Goal: Transaction & Acquisition: Obtain resource

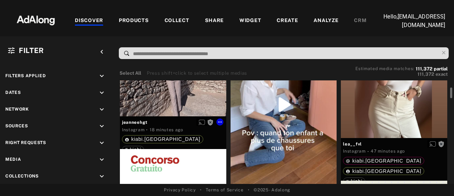
scroll to position [35, 0]
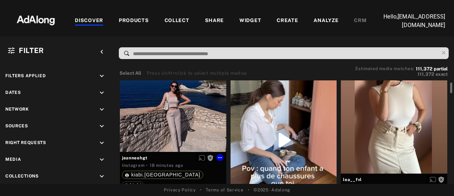
click at [179, 128] on div "Get rights" at bounding box center [173, 98] width 106 height 106
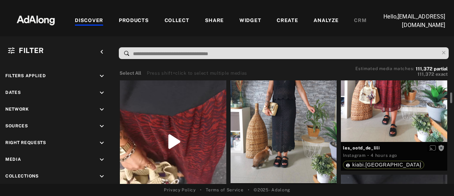
scroll to position [1065, 0]
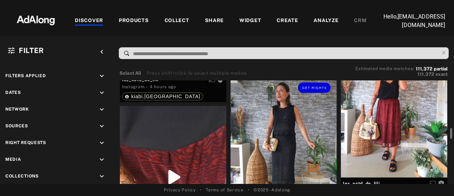
click at [294, 121] on div "Get rights" at bounding box center [284, 147] width 106 height 142
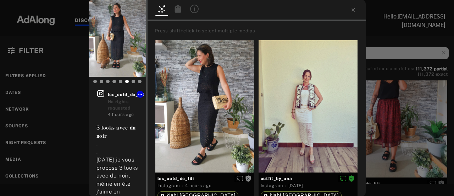
click at [20, 141] on div "Get rights les_ootd_de_lili No rights requested 4 hours ago 3 𝐥𝐨𝐨𝐤𝐬 𝐚𝐯𝐞𝐜 𝐝𝐮 𝐧𝐨𝐢…" at bounding box center [227, 98] width 454 height 196
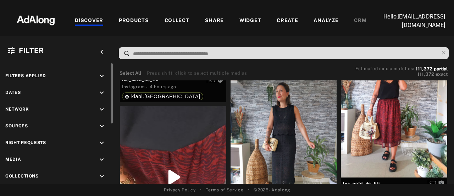
click at [104, 141] on icon "keyboard_arrow_down" at bounding box center [102, 143] width 8 height 8
click at [15, 157] on icon at bounding box center [12, 159] width 5 height 5
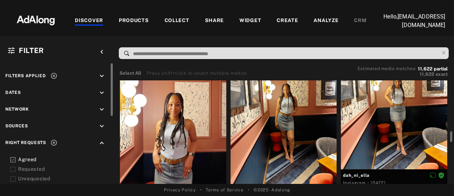
scroll to position [461, 0]
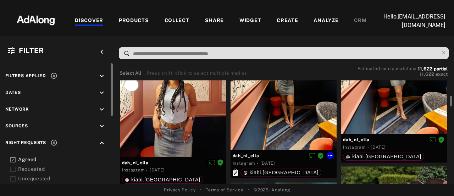
click at [267, 122] on div at bounding box center [284, 78] width 106 height 141
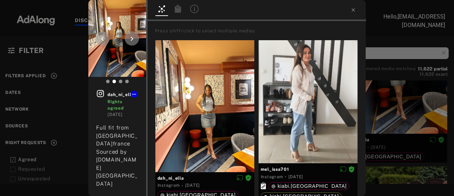
click at [115, 56] on img at bounding box center [117, 38] width 58 height 77
click at [132, 42] on icon at bounding box center [132, 38] width 9 height 9
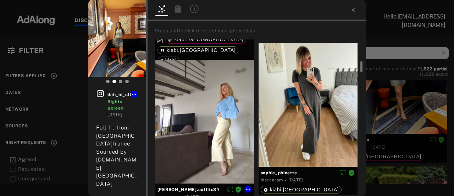
scroll to position [355, 0]
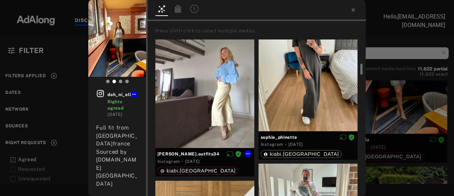
click at [204, 116] on div at bounding box center [204, 86] width 99 height 124
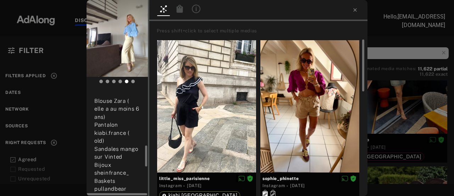
scroll to position [142, 0]
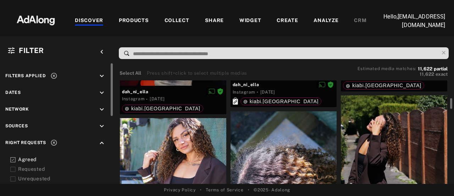
scroll to position [568, 0]
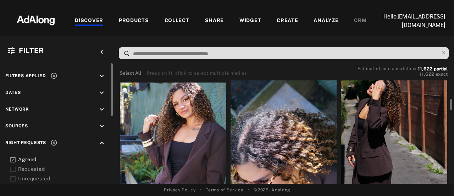
click at [378, 132] on div at bounding box center [394, 131] width 106 height 142
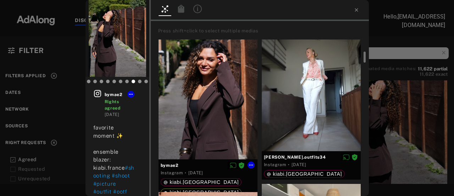
scroll to position [213, 0]
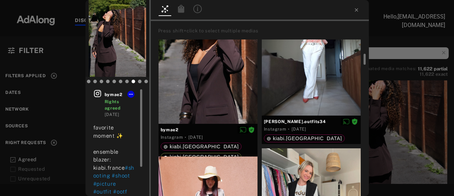
click at [100, 94] on icon at bounding box center [97, 93] width 7 height 7
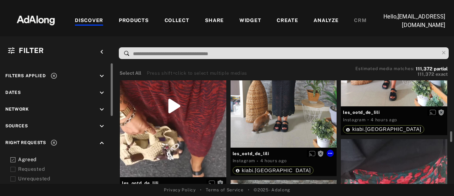
scroll to position [1065, 0]
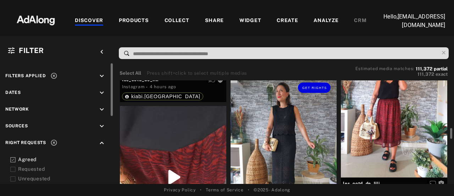
click at [285, 123] on div "Get rights" at bounding box center [284, 147] width 106 height 142
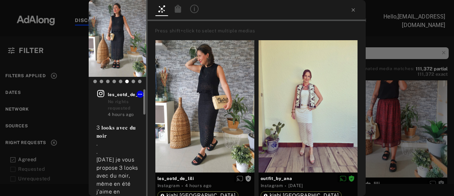
click at [103, 95] on icon at bounding box center [101, 93] width 9 height 9
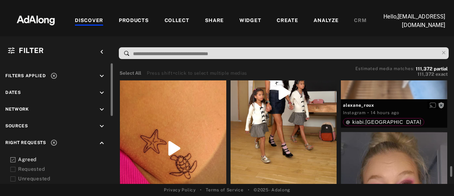
scroll to position [2733, 0]
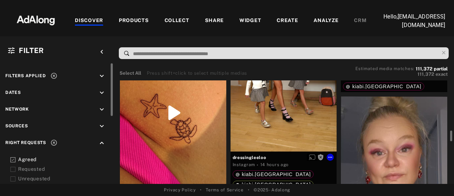
click at [280, 105] on div "Get rights" at bounding box center [284, 56] width 106 height 189
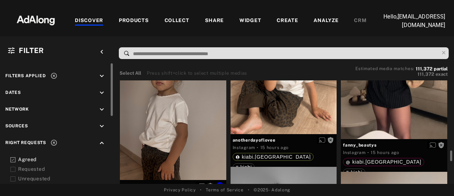
scroll to position [3834, 0]
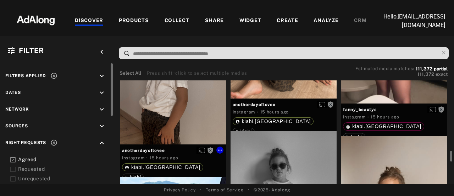
click at [188, 121] on div "Get rights" at bounding box center [173, 73] width 106 height 142
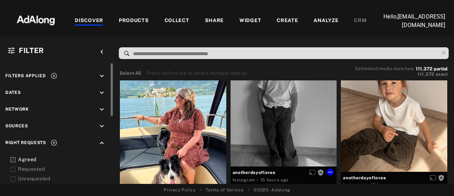
scroll to position [3976, 0]
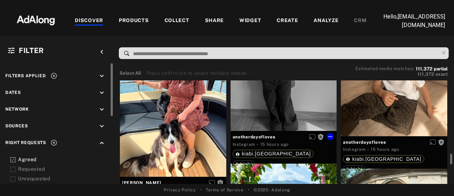
click at [290, 111] on div "Get rights" at bounding box center [284, 60] width 106 height 142
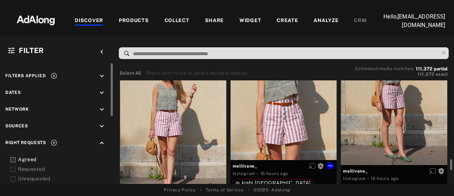
scroll to position [4260, 0]
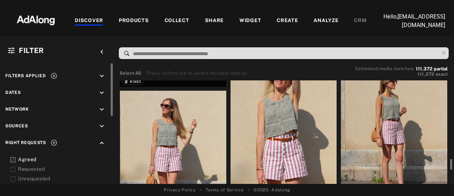
click at [279, 142] on div "Get rights" at bounding box center [284, 125] width 106 height 142
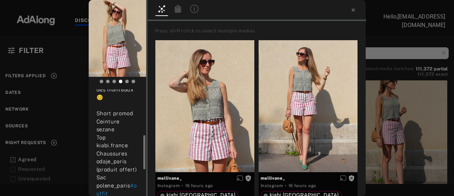
scroll to position [106, 0]
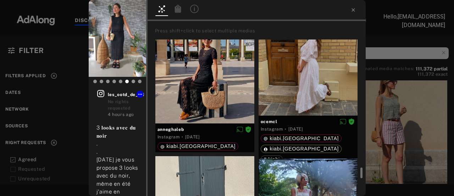
scroll to position [355, 0]
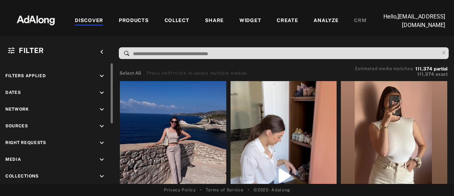
click at [102, 141] on icon "keyboard_arrow_down" at bounding box center [102, 143] width 8 height 8
click at [14, 158] on icon at bounding box center [12, 159] width 5 height 5
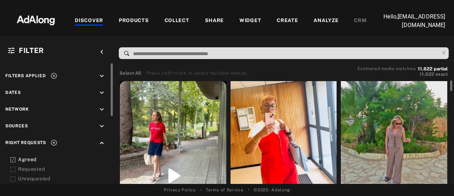
click at [395, 129] on div at bounding box center [394, 140] width 106 height 119
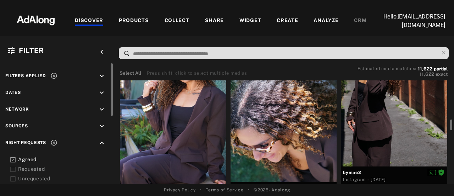
scroll to position [532, 0]
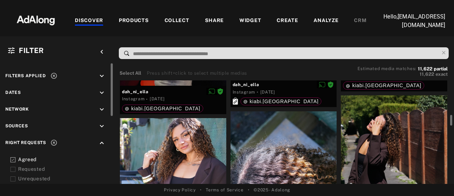
click at [169, 144] on div at bounding box center [173, 189] width 106 height 142
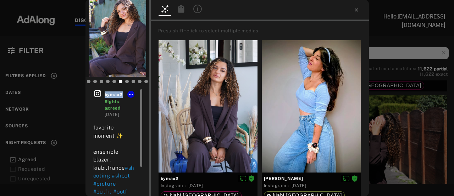
drag, startPoint x: 105, startPoint y: 93, endPoint x: 123, endPoint y: 93, distance: 18.1
click at [123, 93] on span "bymae2" at bounding box center [120, 94] width 31 height 6
copy span "bymae2"
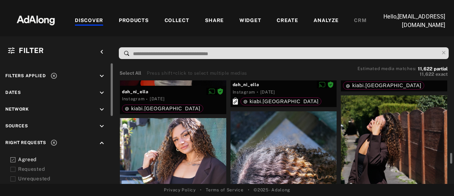
scroll to position [603, 0]
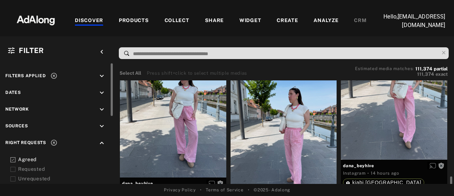
scroll to position [2276, 0]
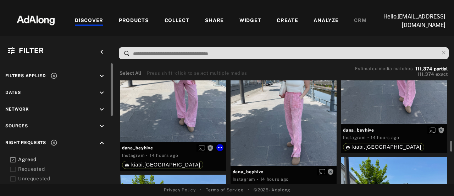
click at [180, 105] on div "Get rights" at bounding box center [173, 71] width 106 height 142
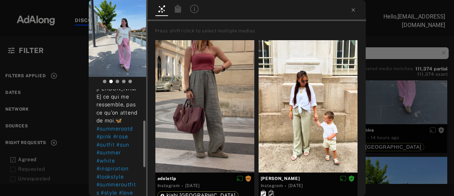
scroll to position [136, 0]
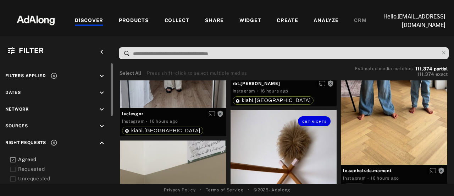
scroll to position [5187, 0]
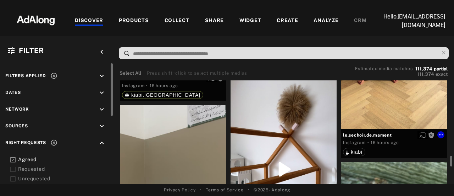
click at [407, 88] on div "Get rights" at bounding box center [394, 34] width 106 height 189
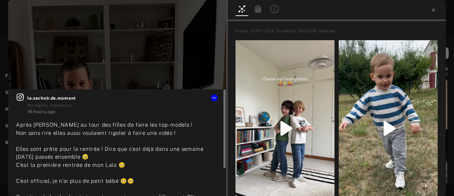
click at [45, 99] on span "le.sechoir.de.mament" at bounding box center [122, 98] width 191 height 6
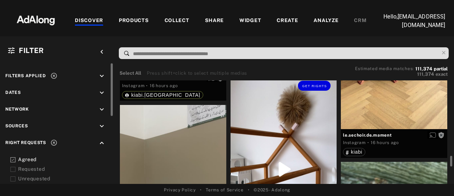
scroll to position [5258, 0]
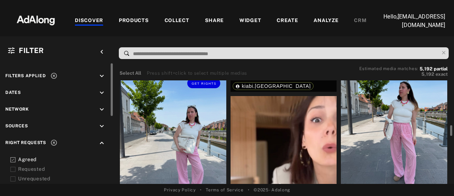
scroll to position [2449, 0]
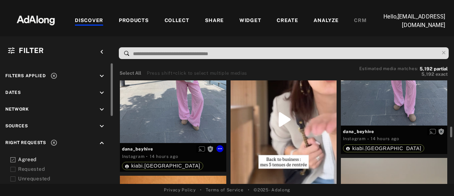
click at [177, 94] on div "Get rights" at bounding box center [173, 72] width 106 height 142
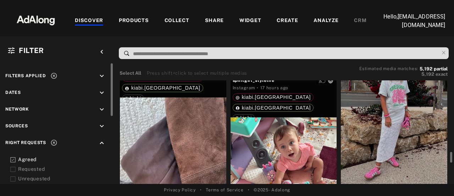
scroll to position [6106, 0]
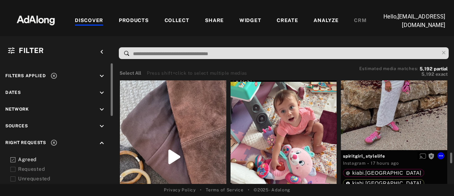
click at [366, 120] on div "Get rights" at bounding box center [394, 79] width 106 height 142
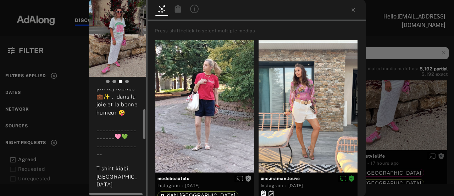
scroll to position [106, 0]
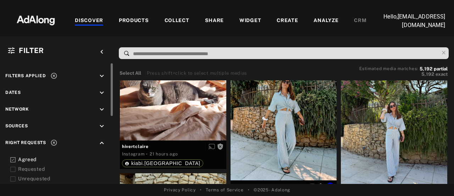
scroll to position [7951, 0]
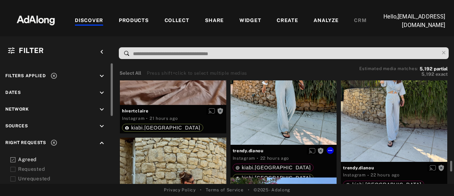
click at [281, 102] on div "Get rights" at bounding box center [284, 73] width 106 height 142
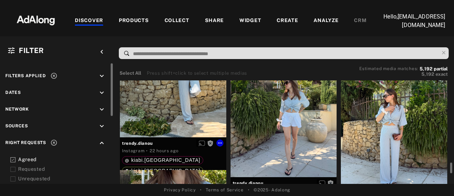
scroll to position [8164, 0]
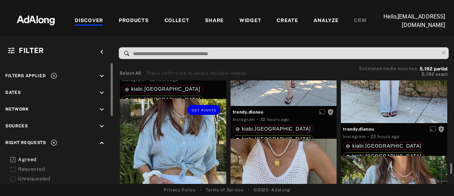
click at [164, 142] on div "Get rights" at bounding box center [173, 170] width 106 height 142
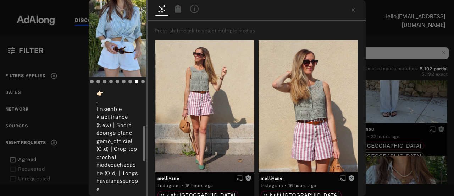
scroll to position [142, 0]
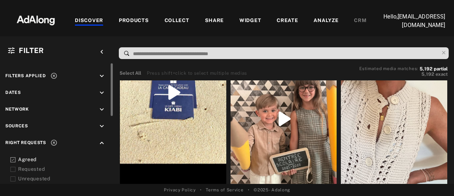
scroll to position [12460, 0]
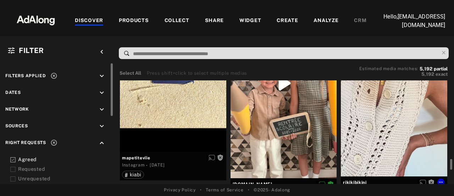
click at [390, 141] on div "Get rights" at bounding box center [394, 105] width 106 height 142
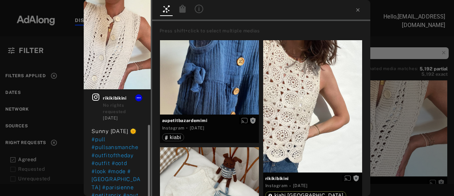
scroll to position [19, 0]
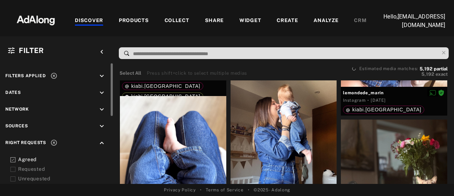
scroll to position [14234, 0]
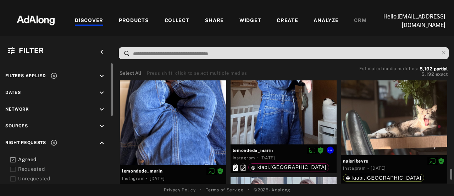
click at [274, 126] on div at bounding box center [284, 74] width 106 height 140
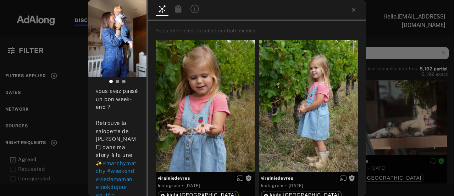
scroll to position [169, 0]
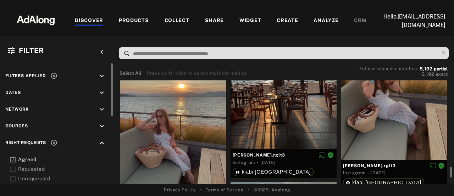
scroll to position [14980, 0]
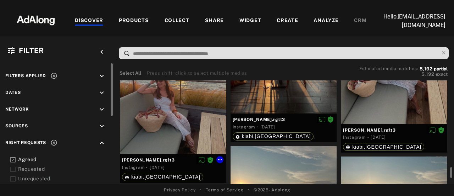
click at [159, 132] on div at bounding box center [173, 90] width 106 height 126
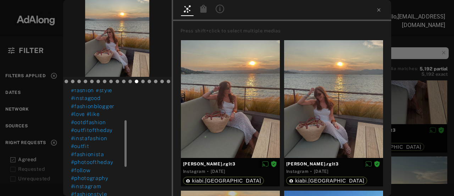
scroll to position [106, 0]
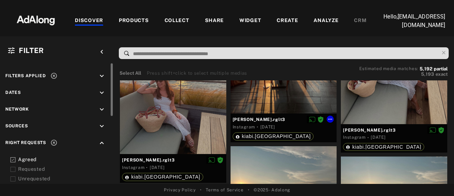
scroll to position [15015, 0]
